Goal: Task Accomplishment & Management: Manage account settings

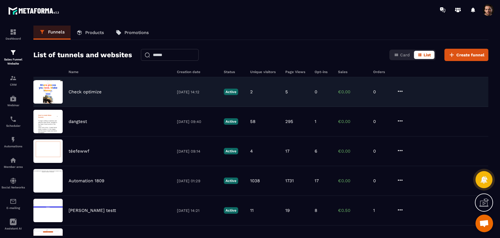
click at [398, 89] on icon at bounding box center [400, 91] width 7 height 7
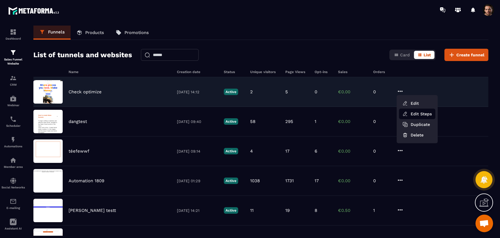
click at [412, 114] on link "Edit Steps" at bounding box center [417, 113] width 36 height 11
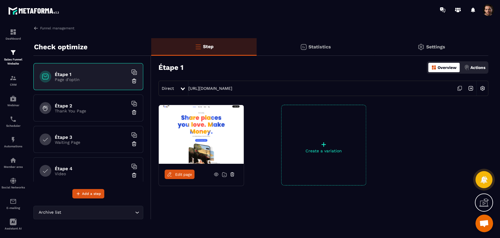
click at [321, 50] on div "Statistics" at bounding box center [315, 47] width 117 height 18
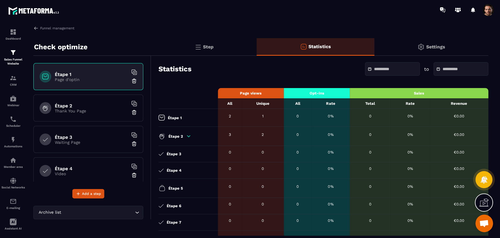
click at [208, 41] on div "Step" at bounding box center [203, 47] width 105 height 18
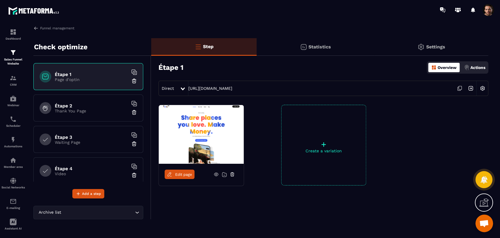
click at [460, 90] on icon at bounding box center [459, 88] width 11 height 11
click at [37, 25] on img at bounding box center [35, 27] width 5 height 5
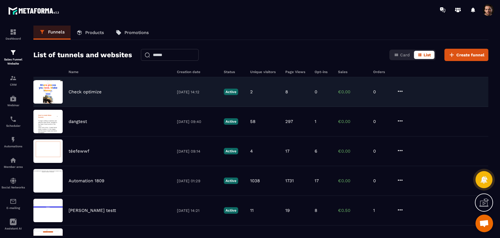
click at [313, 98] on div "Check optimize 03/10/2025 14:12 Active 2 8 0 €0.00 0" at bounding box center [260, 92] width 455 height 30
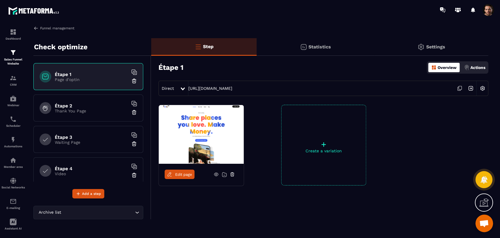
drag, startPoint x: 37, startPoint y: 22, endPoint x: 36, endPoint y: 26, distance: 4.1
click at [36, 23] on div "Dashboard Sales Funnel Website CRM Webinar Scheduler Automations Member area So…" at bounding box center [50, 128] width 100 height 217
click at [35, 29] on img at bounding box center [35, 27] width 5 height 5
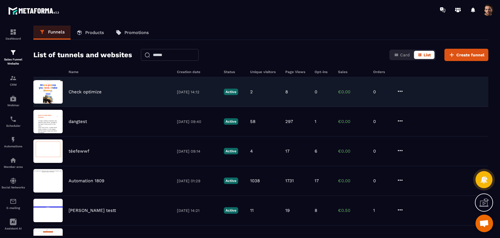
click at [361, 95] on div "Check optimize 03/10/2025 14:12 Active 2 8 0 €0.00 0" at bounding box center [260, 92] width 455 height 30
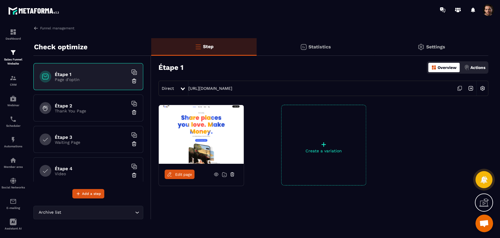
click at [313, 52] on div "Statistics" at bounding box center [315, 47] width 117 height 18
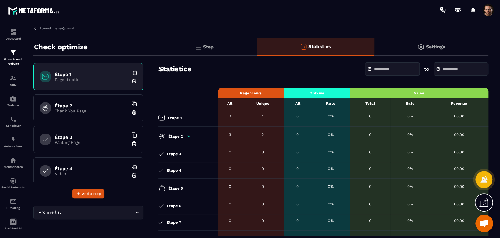
click at [185, 135] on div "Étape 2" at bounding box center [186, 135] width 57 height 7
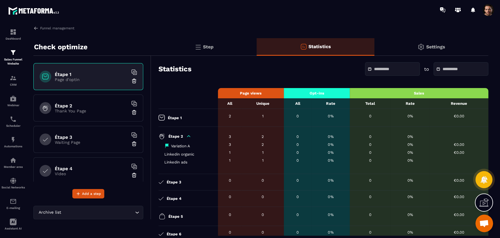
click at [189, 137] on icon at bounding box center [188, 135] width 3 height 1
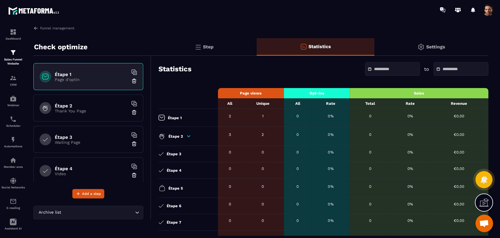
click at [189, 137] on icon at bounding box center [188, 135] width 3 height 1
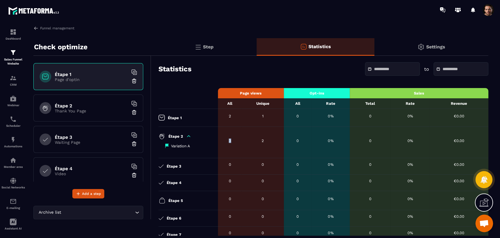
click at [189, 137] on icon at bounding box center [188, 135] width 3 height 1
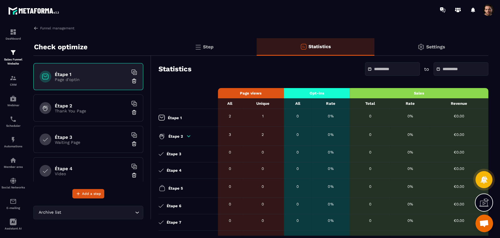
click at [189, 137] on icon at bounding box center [188, 135] width 3 height 1
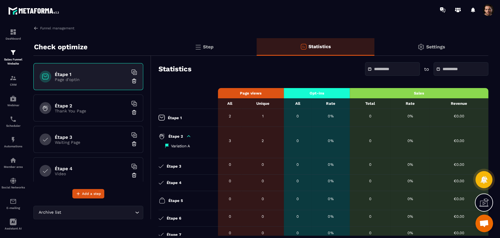
click at [189, 137] on icon at bounding box center [188, 135] width 3 height 1
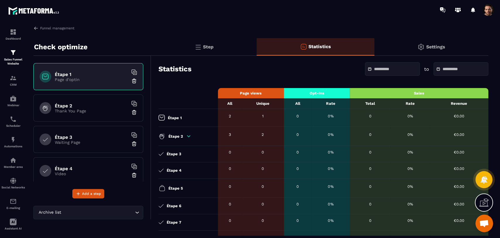
click at [189, 137] on icon at bounding box center [188, 135] width 3 height 1
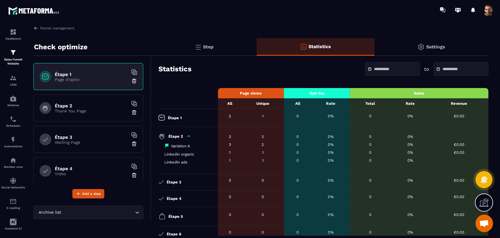
click at [189, 137] on icon at bounding box center [188, 135] width 3 height 1
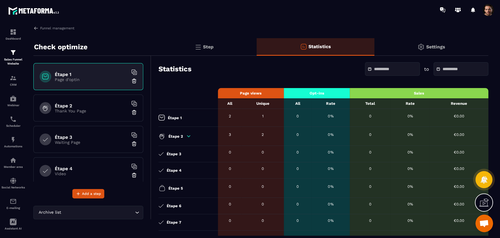
click at [69, 141] on p "Waiting Page" at bounding box center [91, 142] width 73 height 5
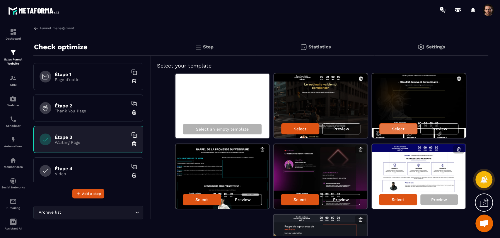
click at [401, 129] on p "Select" at bounding box center [398, 128] width 13 height 5
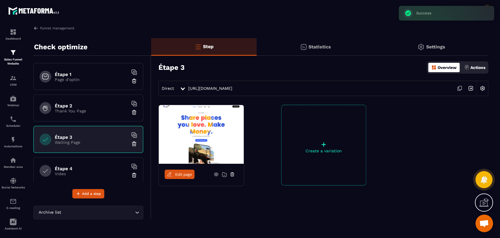
click at [460, 85] on icon at bounding box center [459, 88] width 11 height 11
click at [313, 48] on p "Statistics" at bounding box center [319, 47] width 23 height 6
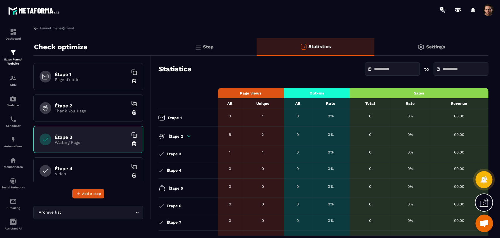
click at [187, 134] on icon at bounding box center [188, 135] width 5 height 5
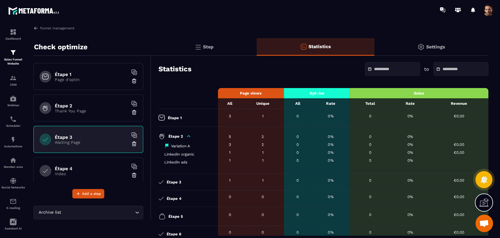
click at [211, 51] on div "Step" at bounding box center [203, 47] width 105 height 18
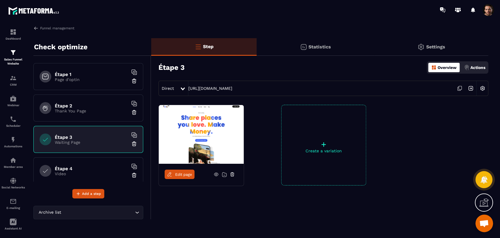
click at [183, 89] on icon at bounding box center [183, 88] width 4 height 3
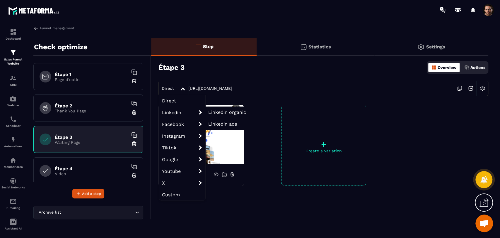
click at [230, 112] on span "Linkedin organic" at bounding box center [227, 112] width 38 height 6
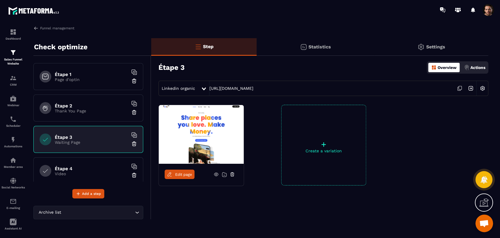
click at [458, 88] on icon at bounding box center [459, 89] width 3 height 4
click at [324, 50] on div "Statistics" at bounding box center [315, 47] width 117 height 18
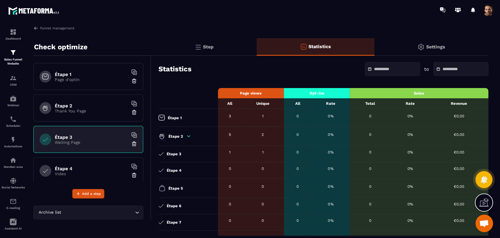
click at [212, 45] on p "Step" at bounding box center [208, 47] width 11 height 6
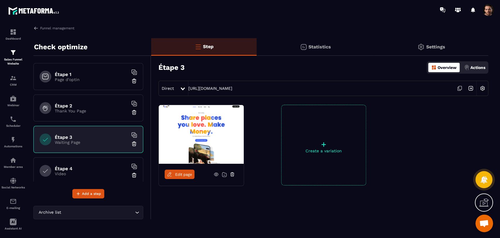
click at [317, 47] on p "Statistics" at bounding box center [319, 47] width 23 height 6
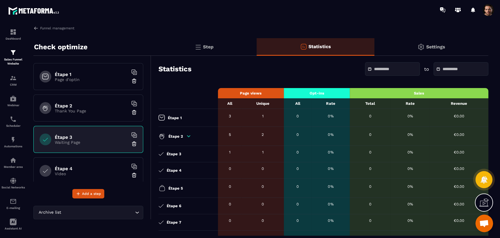
click at [185, 139] on div "Étape 2" at bounding box center [186, 135] width 57 height 7
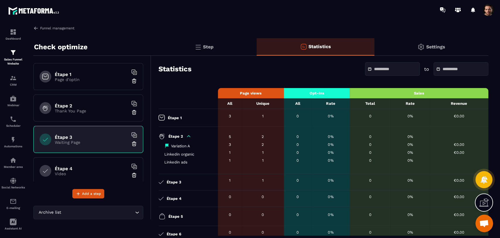
click at [37, 29] on img at bounding box center [35, 27] width 5 height 5
